Goal: Find contact information: Obtain details needed to contact an individual or organization

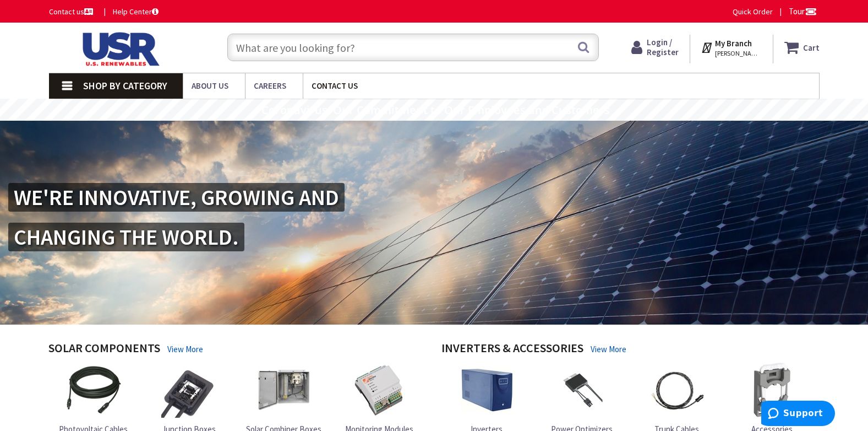
click at [329, 89] on span "Contact Us" at bounding box center [335, 85] width 46 height 10
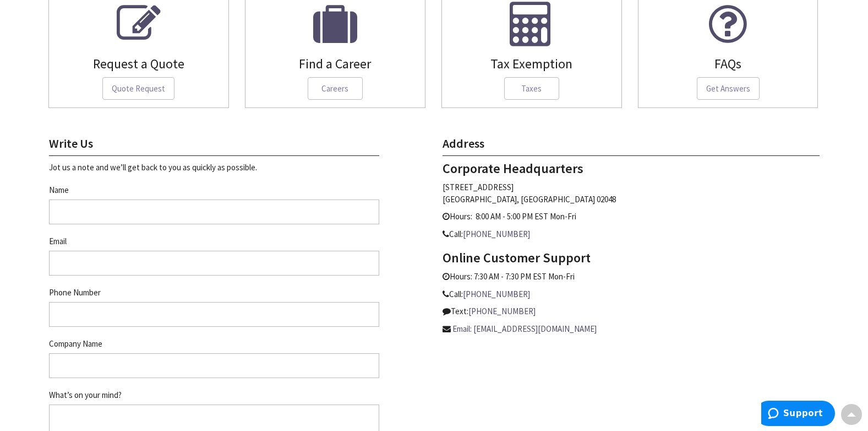
scroll to position [385, 0]
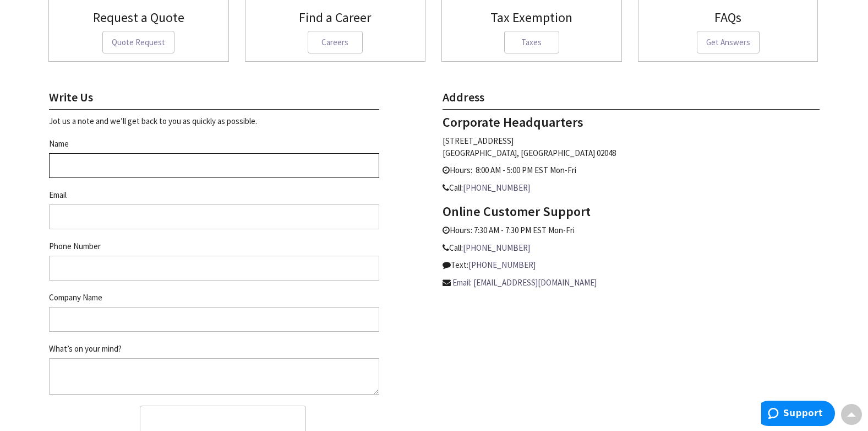
click at [218, 162] on input "Name" at bounding box center [214, 165] width 330 height 25
click at [178, 169] on input "Name" at bounding box center [214, 165] width 330 height 25
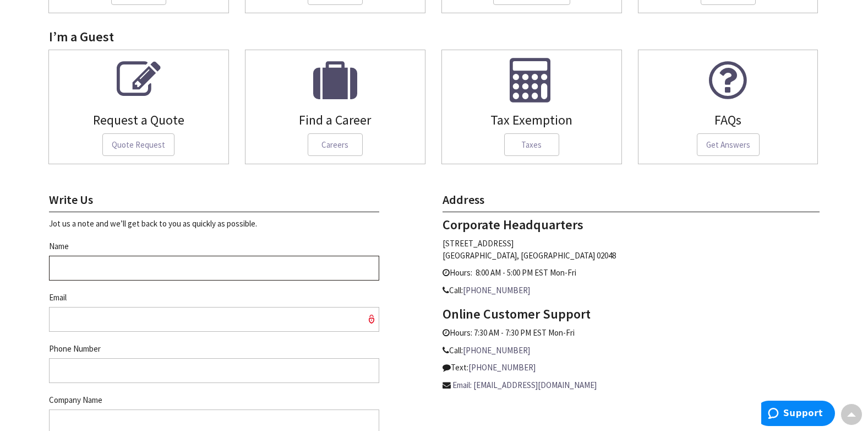
scroll to position [257, 0]
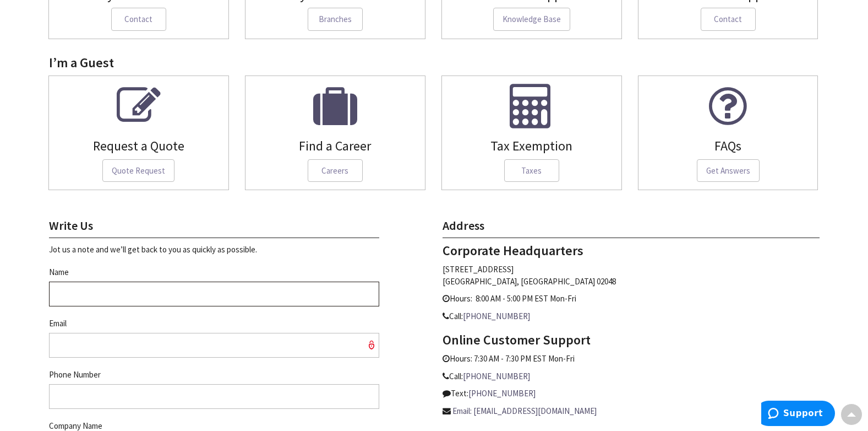
click at [127, 291] on input "Name" at bounding box center [214, 293] width 330 height 25
